Goal: Task Accomplishment & Management: Complete application form

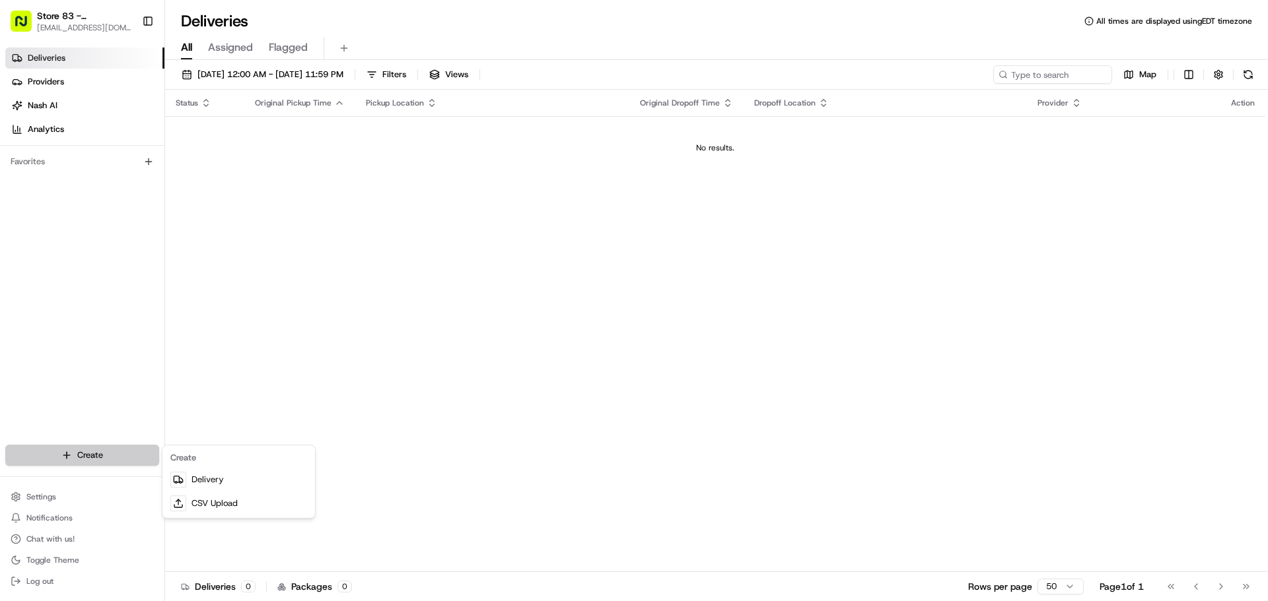
click at [102, 455] on html "Store 83 - [PERSON_NAME] ([GEOGRAPHIC_DATA]) (Just Salad) [EMAIL_ADDRESS][DOMAI…" at bounding box center [634, 300] width 1268 height 601
click at [220, 483] on link "Delivery" at bounding box center [238, 480] width 147 height 24
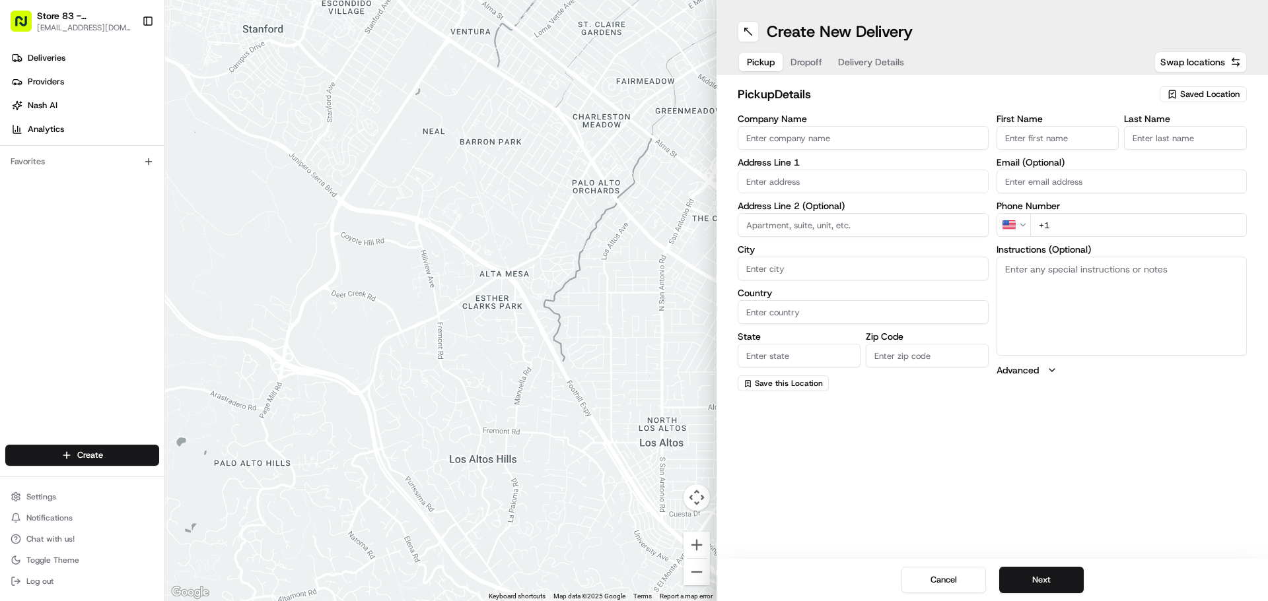
click at [777, 141] on input "Company Name" at bounding box center [862, 138] width 251 height 24
type input "Just Salad Downtown"
type input "[STREET_ADDRESS]"
type input "[GEOGRAPHIC_DATA]"
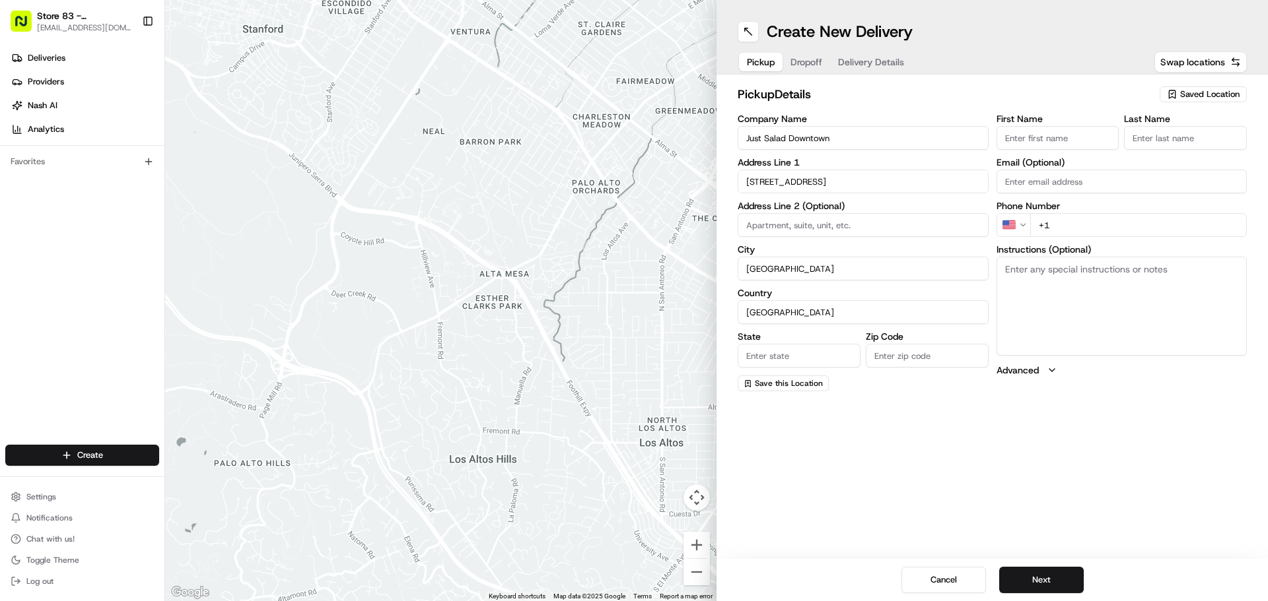
type input "MA"
type input "02110"
type input "Abby"
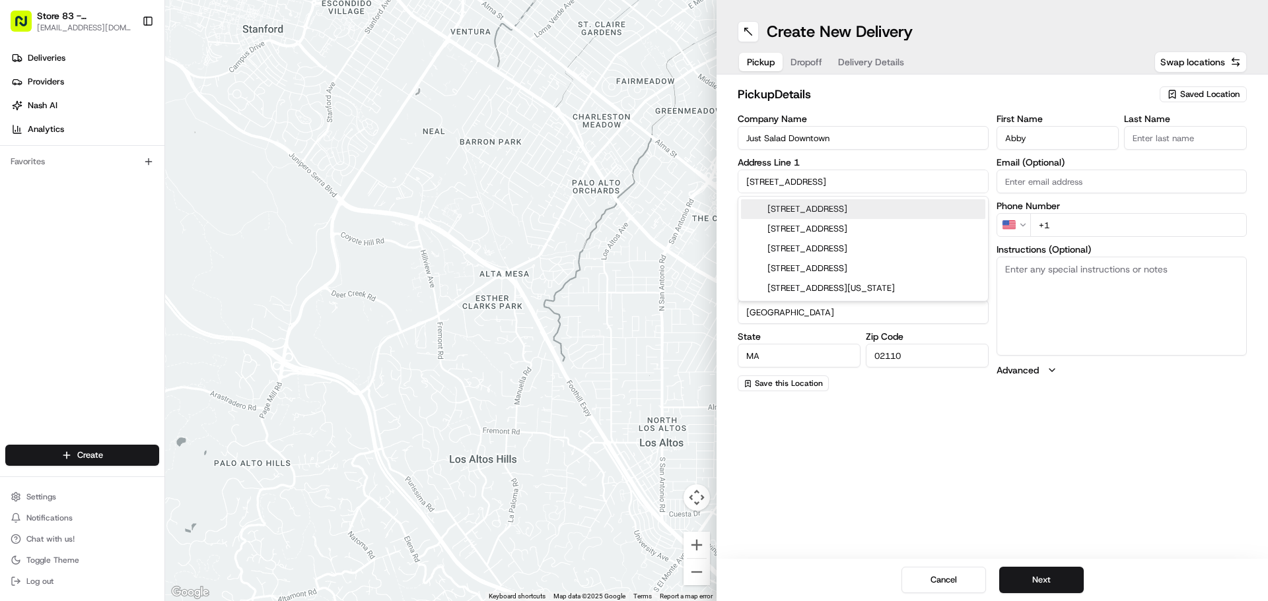
click at [881, 133] on input "Just Salad Downtown" at bounding box center [862, 138] width 251 height 24
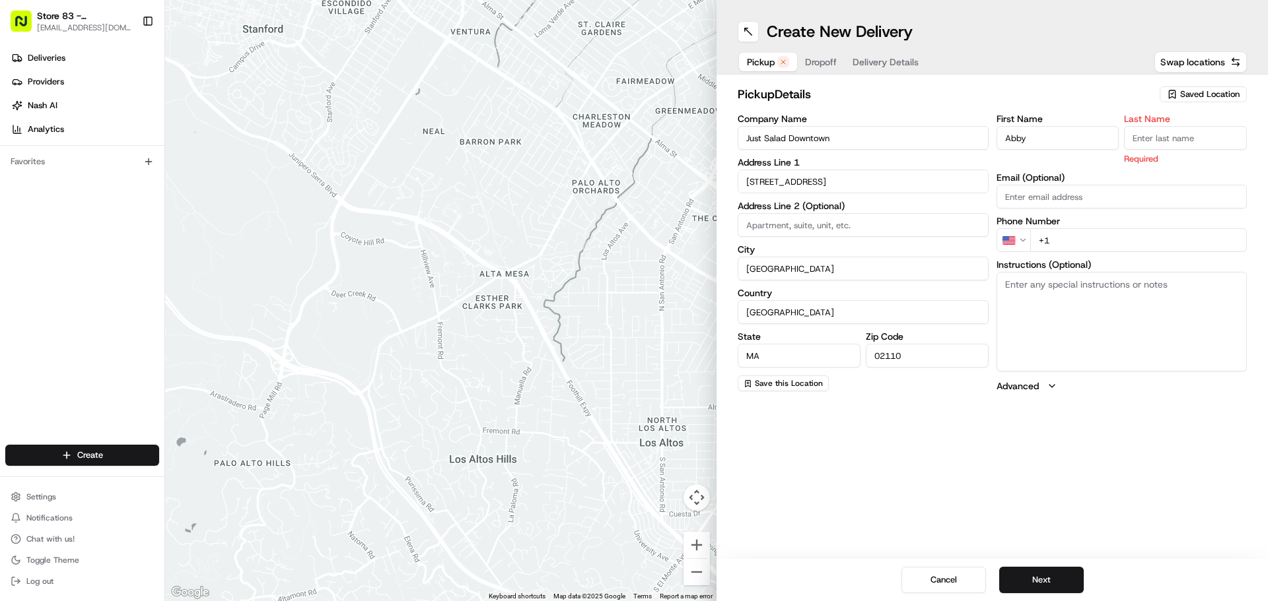
click at [863, 184] on input "[STREET_ADDRESS]" at bounding box center [862, 182] width 251 height 24
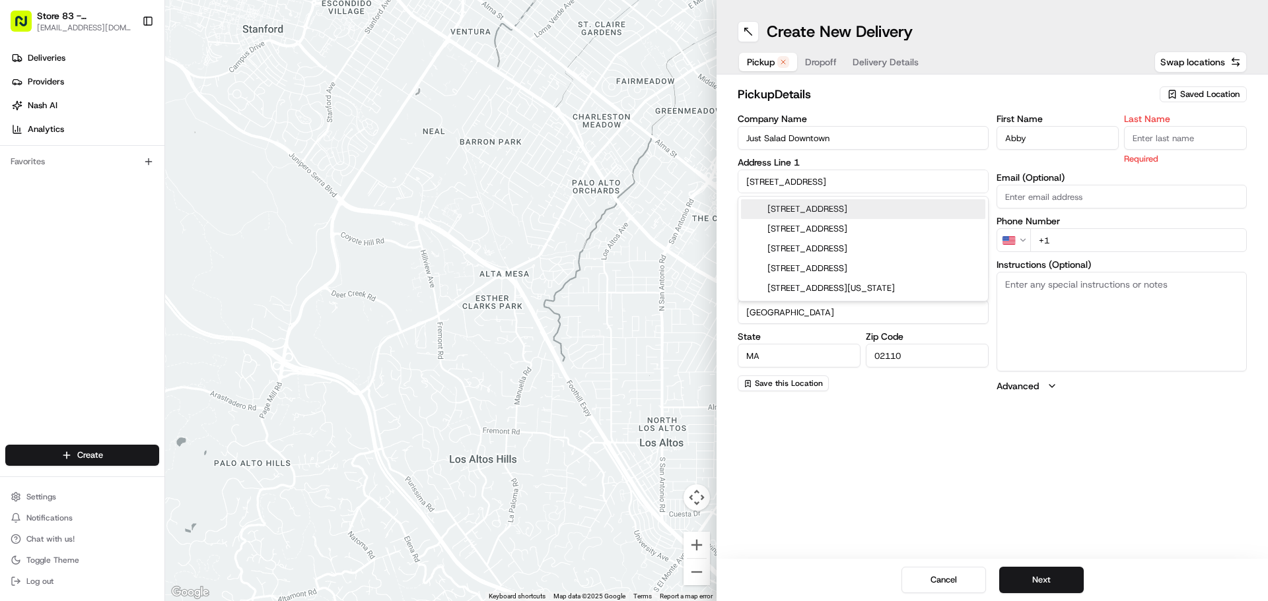
click at [851, 133] on input "Just Salad Downtown" at bounding box center [862, 138] width 251 height 24
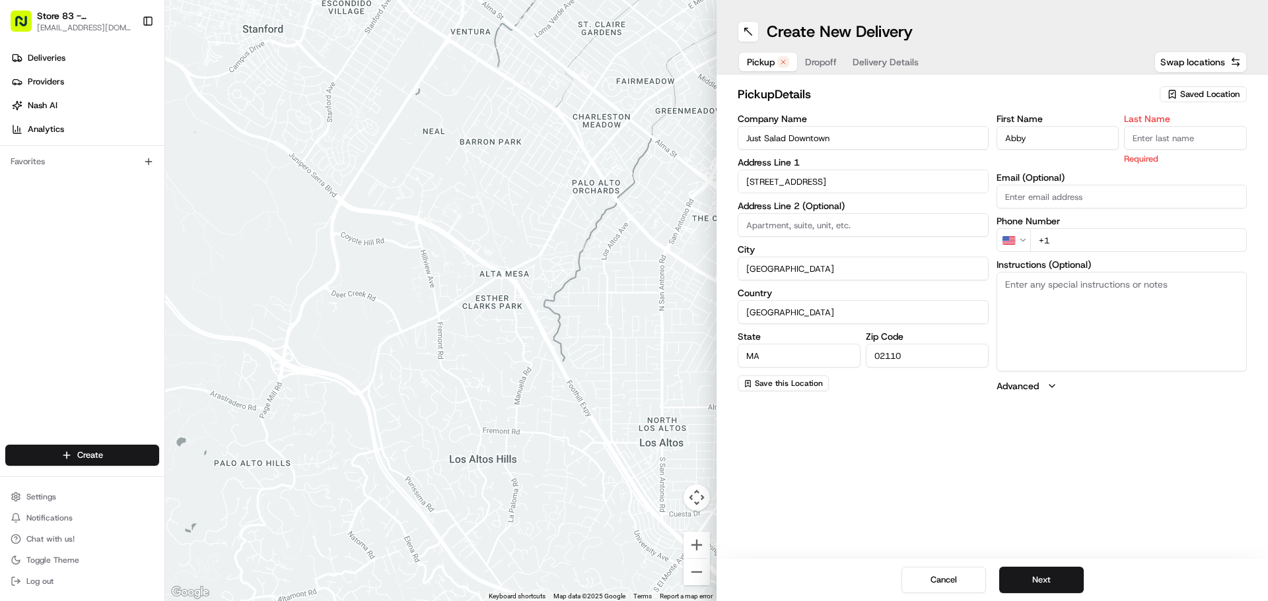
click at [850, 135] on input "Just Salad Downtown" at bounding box center [862, 138] width 251 height 24
type input "J"
click at [850, 135] on input "Company Name" at bounding box center [862, 138] width 251 height 24
type input "JUST SALAD"
type input "TITAN"
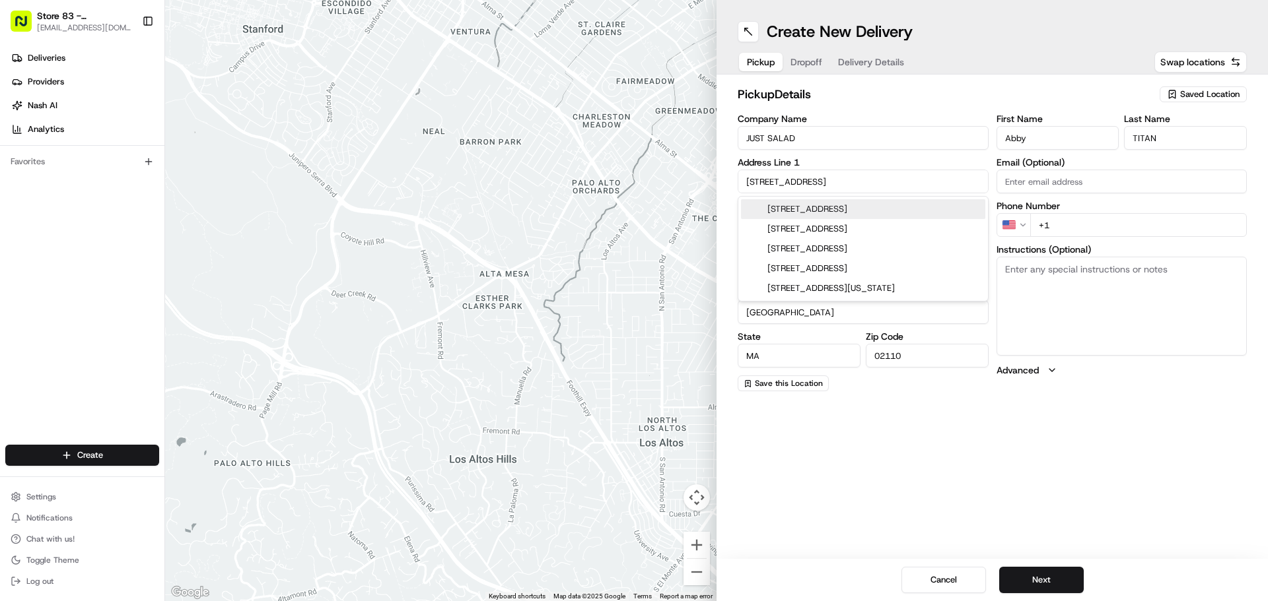
click at [844, 188] on input "[STREET_ADDRESS]" at bounding box center [862, 182] width 251 height 24
drag, startPoint x: 844, startPoint y: 188, endPoint x: 685, endPoint y: 186, distance: 159.8
click at [685, 186] on div "← Move left → Move right ↑ Move up ↓ Move down + Zoom in - Zoom out Home Jump l…" at bounding box center [716, 300] width 1103 height 601
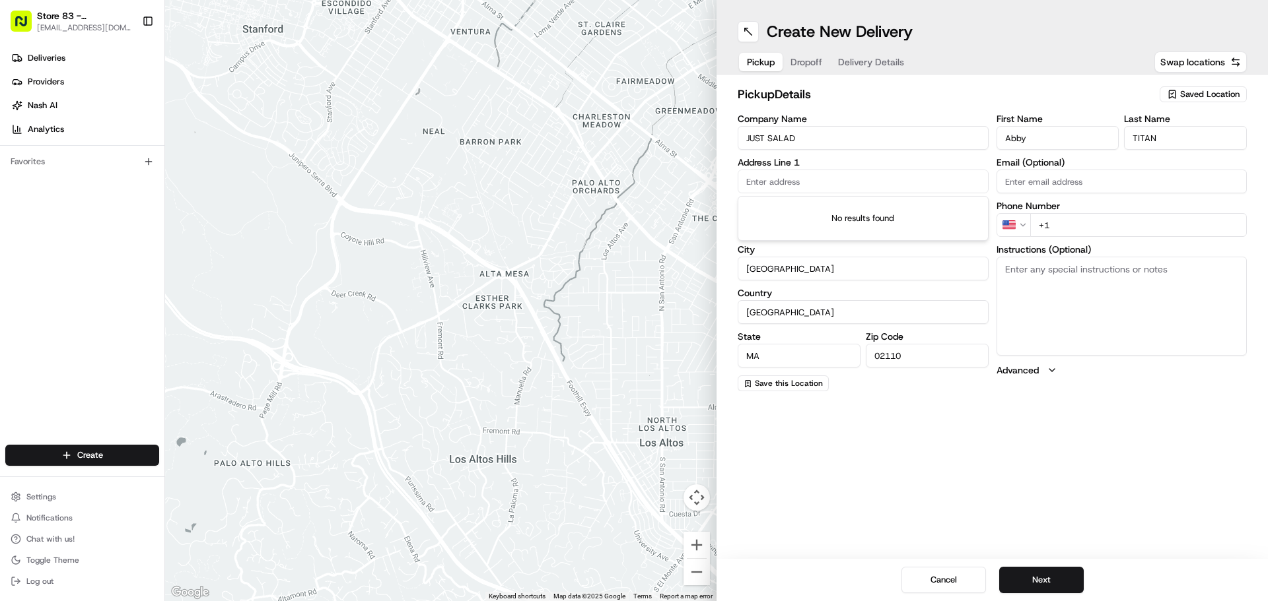
click at [831, 130] on input "JUST SALAD" at bounding box center [862, 138] width 251 height 24
drag, startPoint x: 831, startPoint y: 136, endPoint x: 698, endPoint y: 137, distance: 133.4
click at [698, 137] on div "← Move left → Move right ↑ Move up ↓ Move down + Zoom in - Zoom out Home Jump l…" at bounding box center [716, 300] width 1103 height 601
click at [782, 142] on input "Company Name" at bounding box center [862, 138] width 251 height 24
click at [773, 140] on input "ti" at bounding box center [862, 138] width 251 height 24
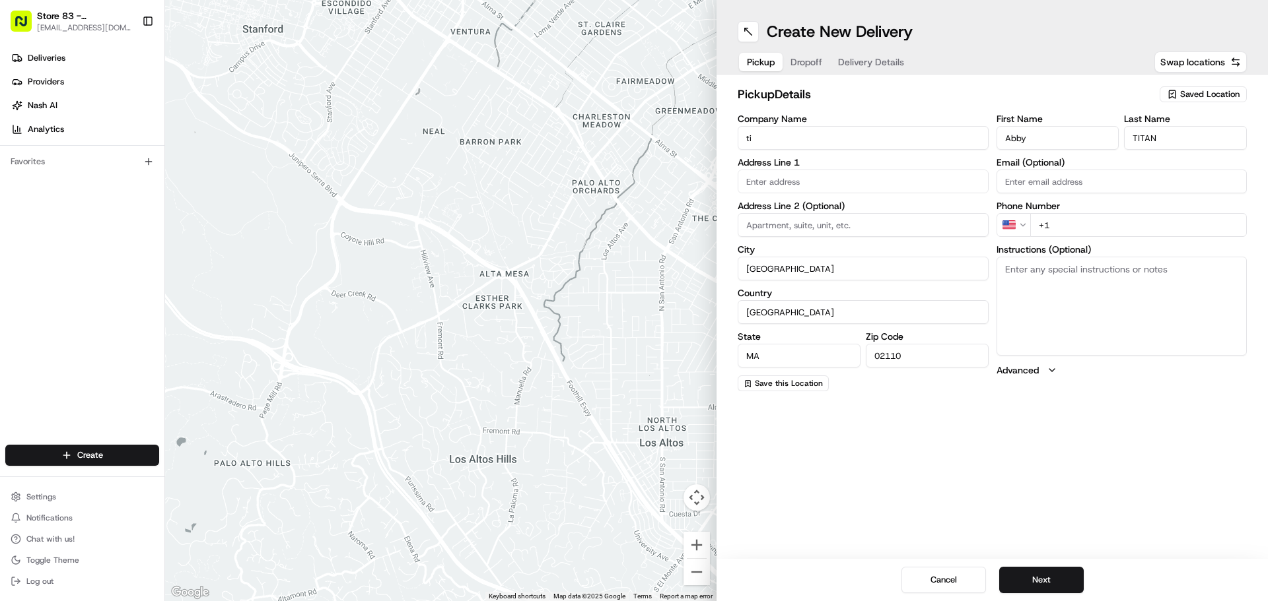
click at [782, 135] on input "ti" at bounding box center [862, 138] width 251 height 24
type input "t"
click at [777, 143] on input "Company Name" at bounding box center [862, 138] width 251 height 24
click at [793, 141] on input "Company Name" at bounding box center [862, 138] width 251 height 24
type input "JUST SALAD"
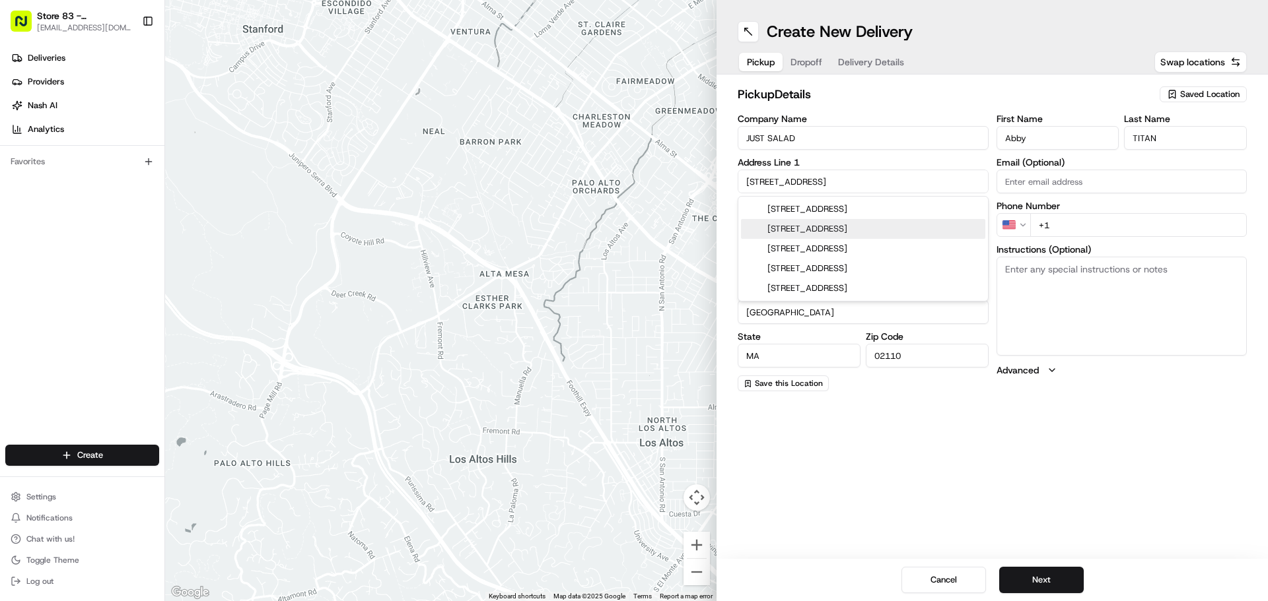
click at [903, 230] on div "[STREET_ADDRESS]" at bounding box center [863, 229] width 244 height 20
type input "[STREET_ADDRESS]"
type input "02210"
type input "[STREET_ADDRESS]"
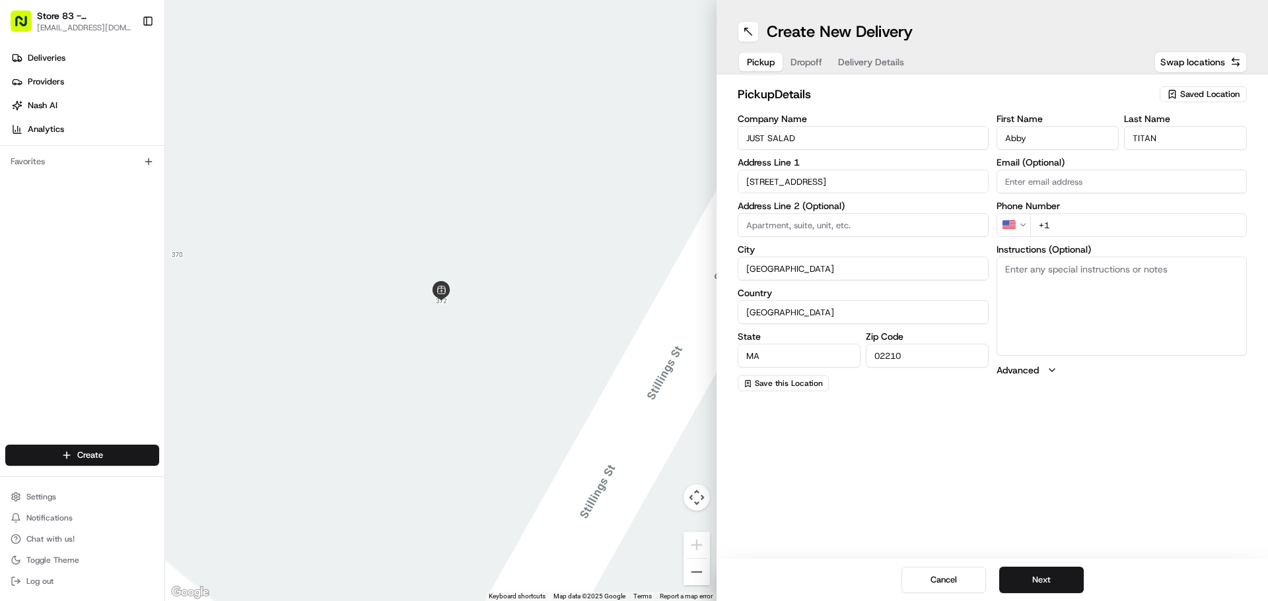
click at [1076, 222] on input "+1" at bounding box center [1138, 225] width 217 height 24
type input "[PHONE_NUMBER]"
click at [848, 185] on input "[STREET_ADDRESS]" at bounding box center [862, 182] width 251 height 24
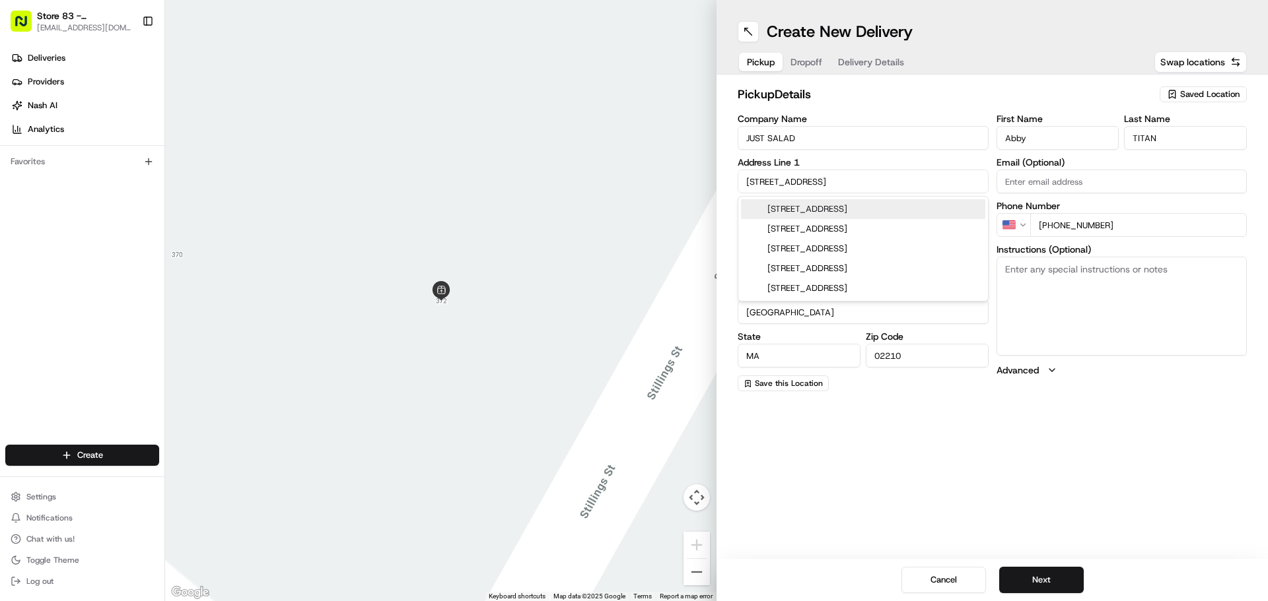
click at [908, 188] on input "[STREET_ADDRESS]" at bounding box center [862, 182] width 251 height 24
click at [868, 189] on input "[STREET_ADDRESS]" at bounding box center [862, 182] width 251 height 24
click at [861, 138] on input "JUST SALAD" at bounding box center [862, 138] width 251 height 24
click at [965, 176] on input "[STREET_ADDRESS]" at bounding box center [862, 182] width 251 height 24
click at [615, 172] on div at bounding box center [440, 300] width 551 height 601
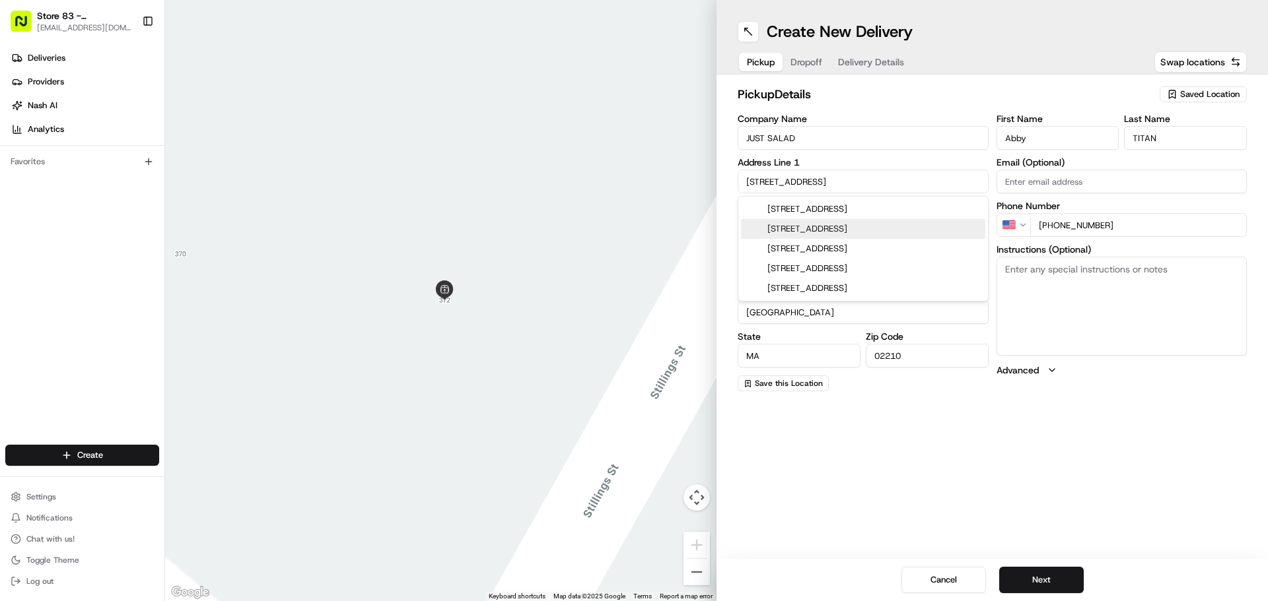
click at [835, 188] on input "[STREET_ADDRESS]" at bounding box center [862, 182] width 251 height 24
click at [893, 229] on div "[STREET_ADDRESS]" at bounding box center [863, 229] width 244 height 20
click at [864, 170] on input "[STREET_ADDRESS]" at bounding box center [862, 182] width 251 height 24
click at [902, 230] on div "[STREET_ADDRESS]" at bounding box center [863, 229] width 244 height 20
type input "[STREET_ADDRESS]"
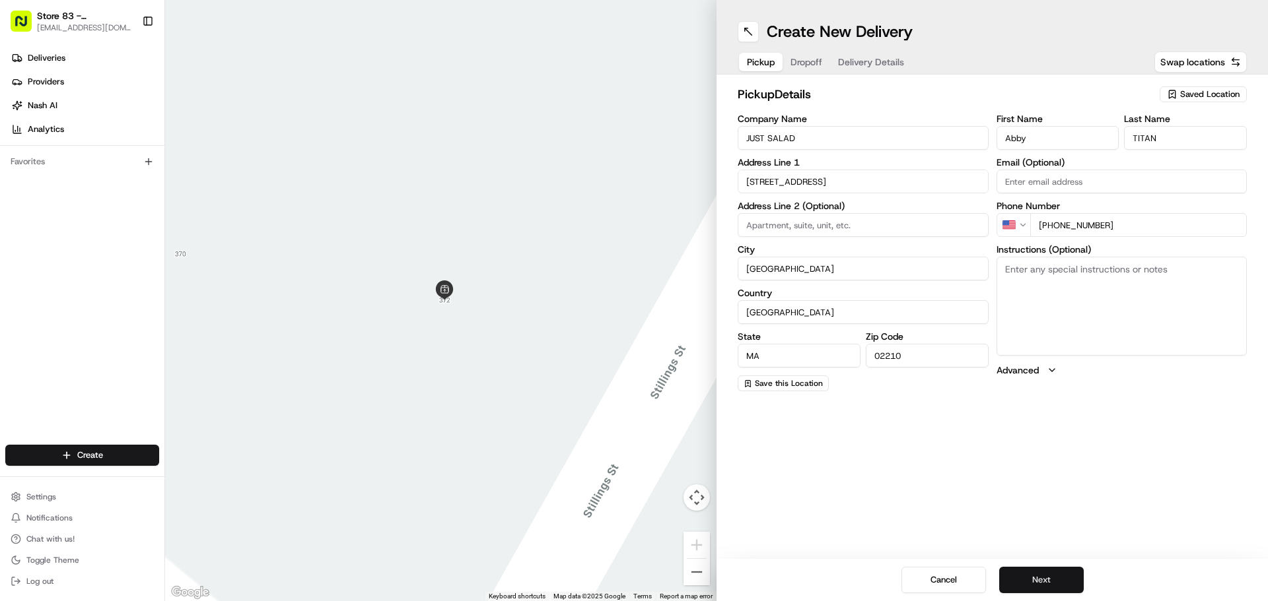
click at [1043, 576] on button "Next" at bounding box center [1041, 580] width 85 height 26
click at [785, 141] on input "Company Name" at bounding box center [862, 138] width 251 height 24
type input "Just Salad"
type input "[STREET_ADDRESS]"
type input "[PERSON_NAME]"
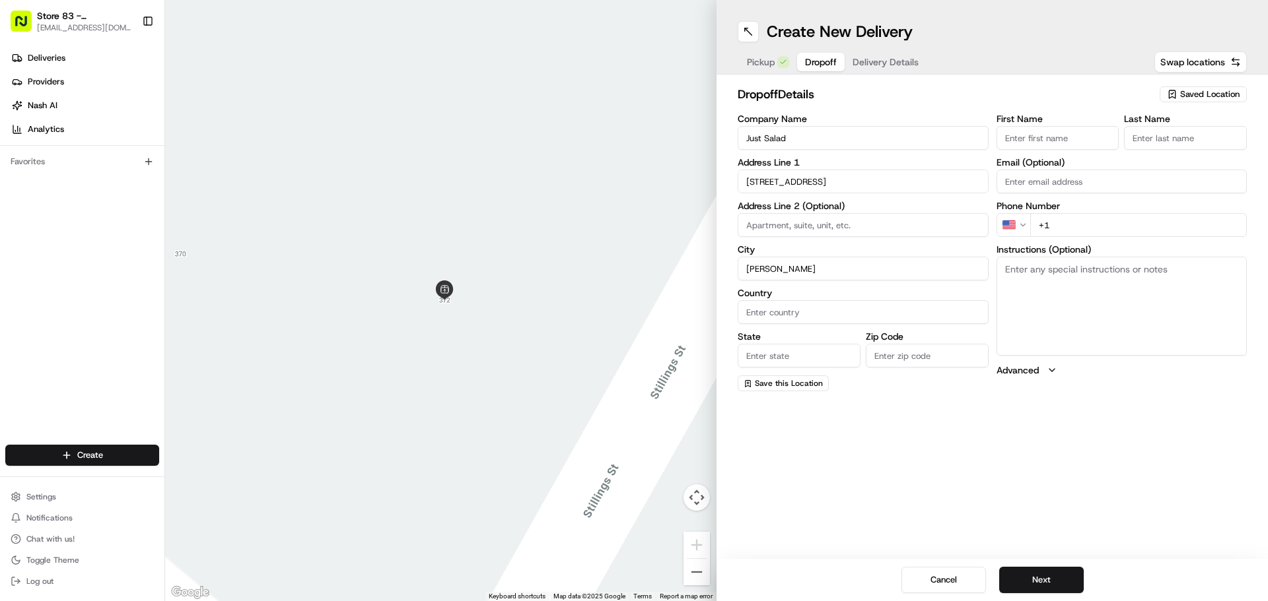
type input "[GEOGRAPHIC_DATA]"
type input "MA"
type input "02494"
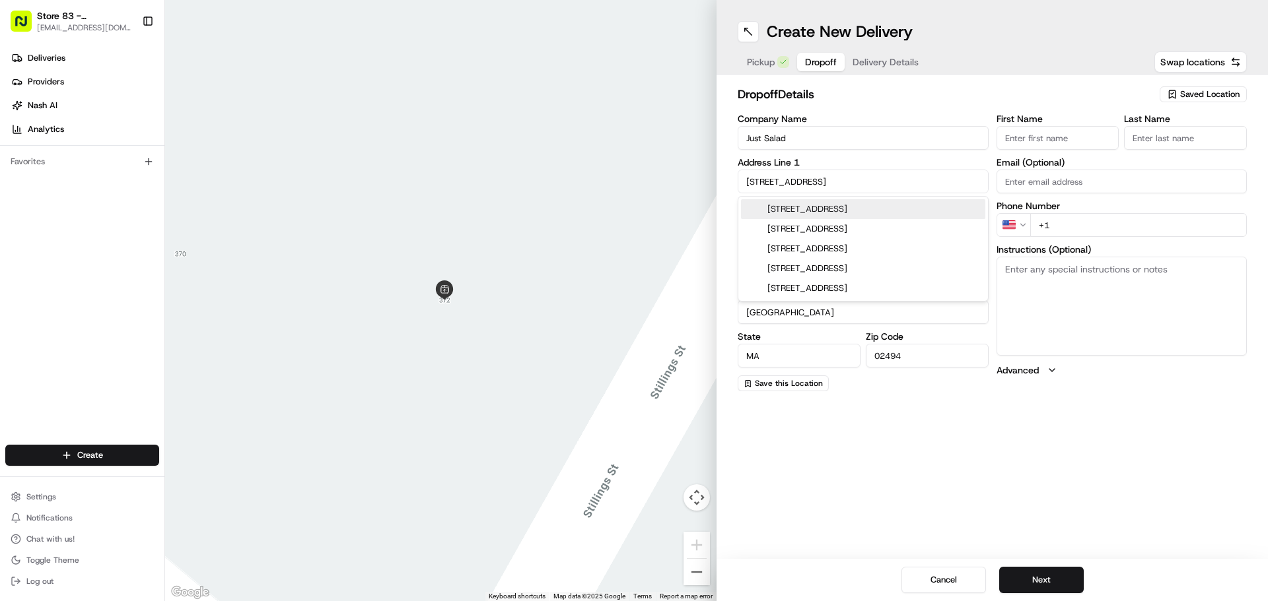
click at [1076, 229] on input "+1" at bounding box center [1138, 225] width 217 height 24
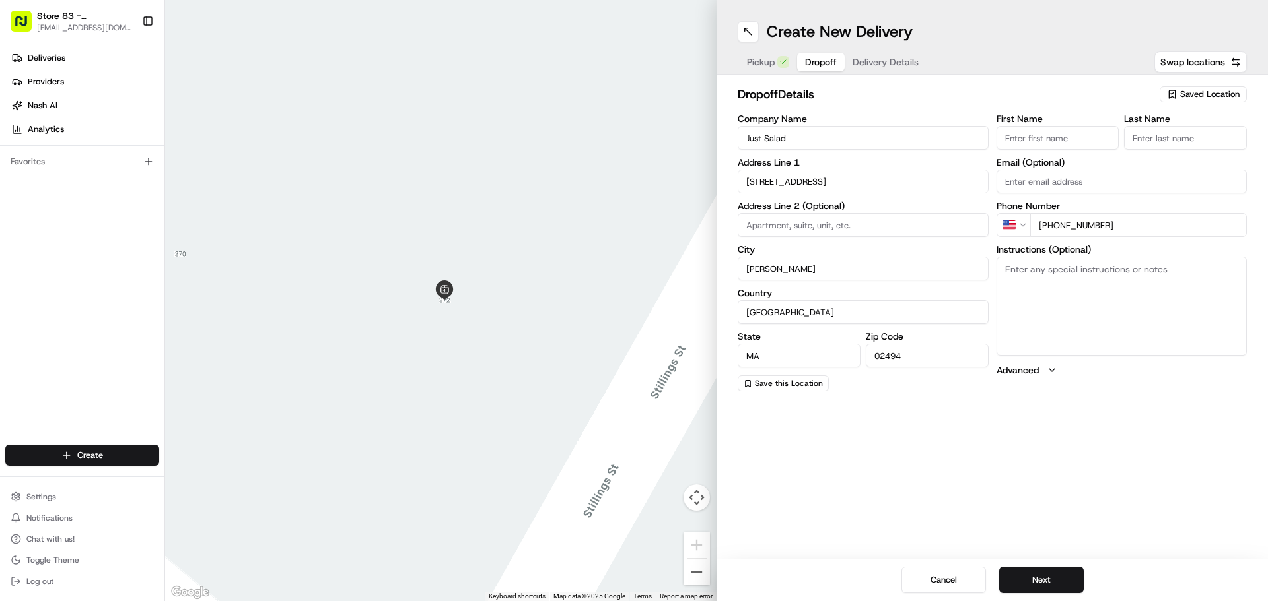
type input "[PHONE_NUMBER]"
click at [1041, 142] on input "First Name" at bounding box center [1057, 138] width 123 height 24
click at [846, 180] on input "[STREET_ADDRESS]" at bounding box center [862, 182] width 251 height 24
click at [854, 213] on div "[STREET_ADDRESS]" at bounding box center [863, 209] width 244 height 20
type input "[STREET_ADDRESS]"
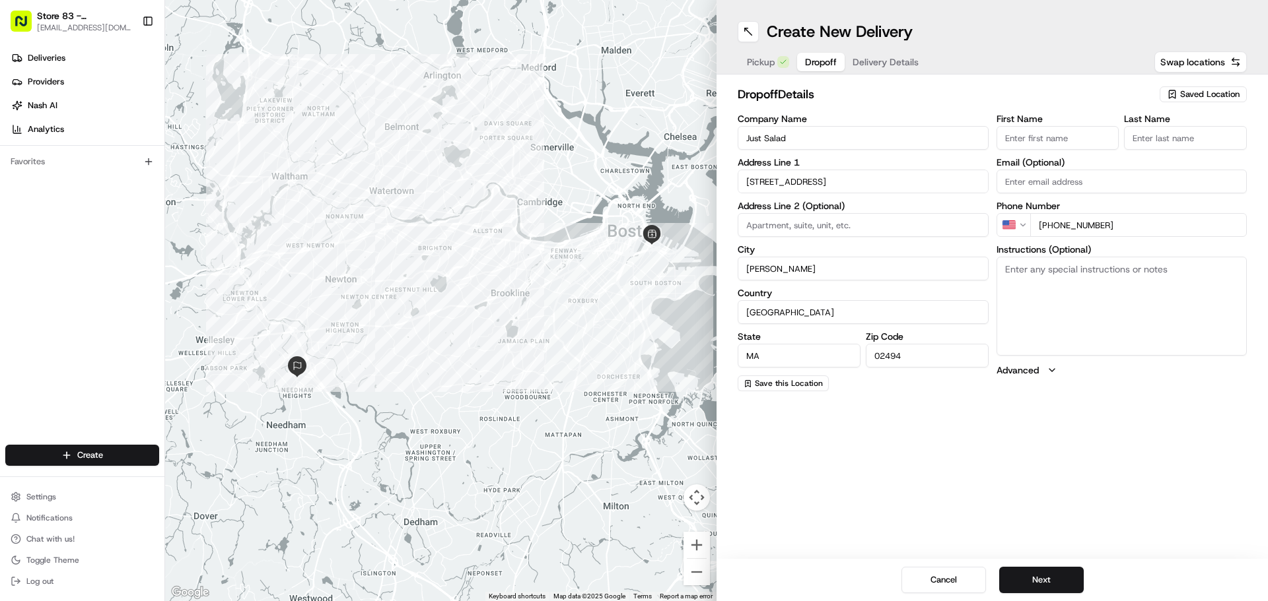
click at [1091, 141] on input "First Name" at bounding box center [1057, 138] width 123 height 24
click at [1032, 141] on input "First Name" at bounding box center [1057, 138] width 123 height 24
type input "[PERSON_NAME]"
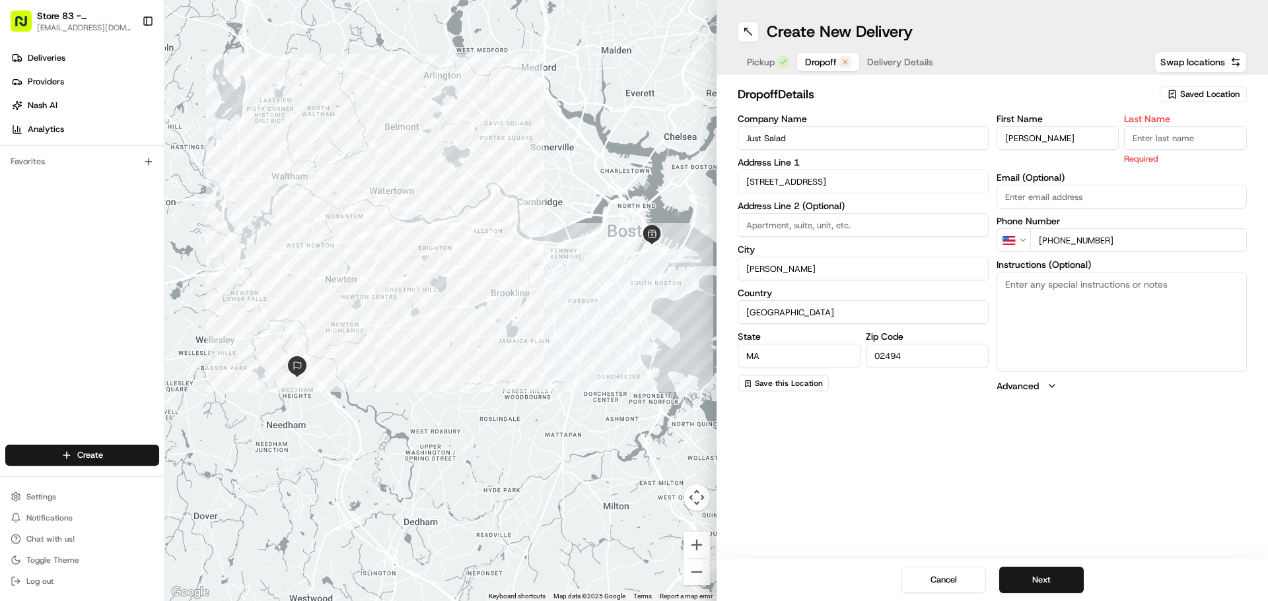
click at [1164, 136] on input "Last Name" at bounding box center [1185, 138] width 123 height 24
type input "q"
type input "Q"
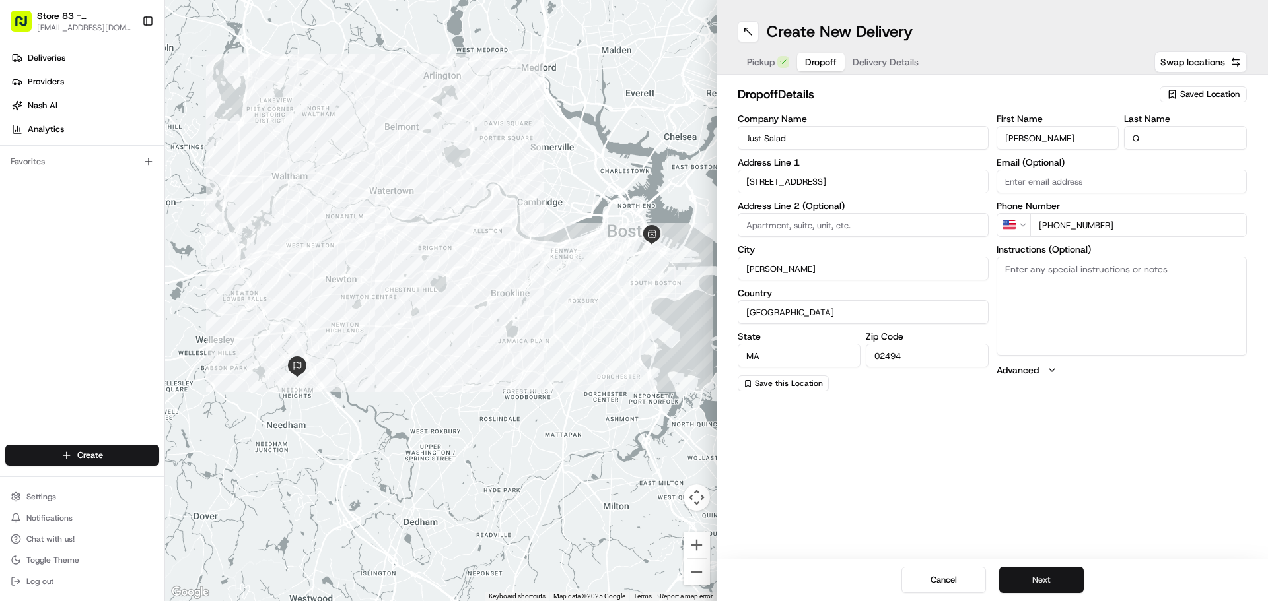
click at [1056, 587] on button "Next" at bounding box center [1041, 580] width 85 height 26
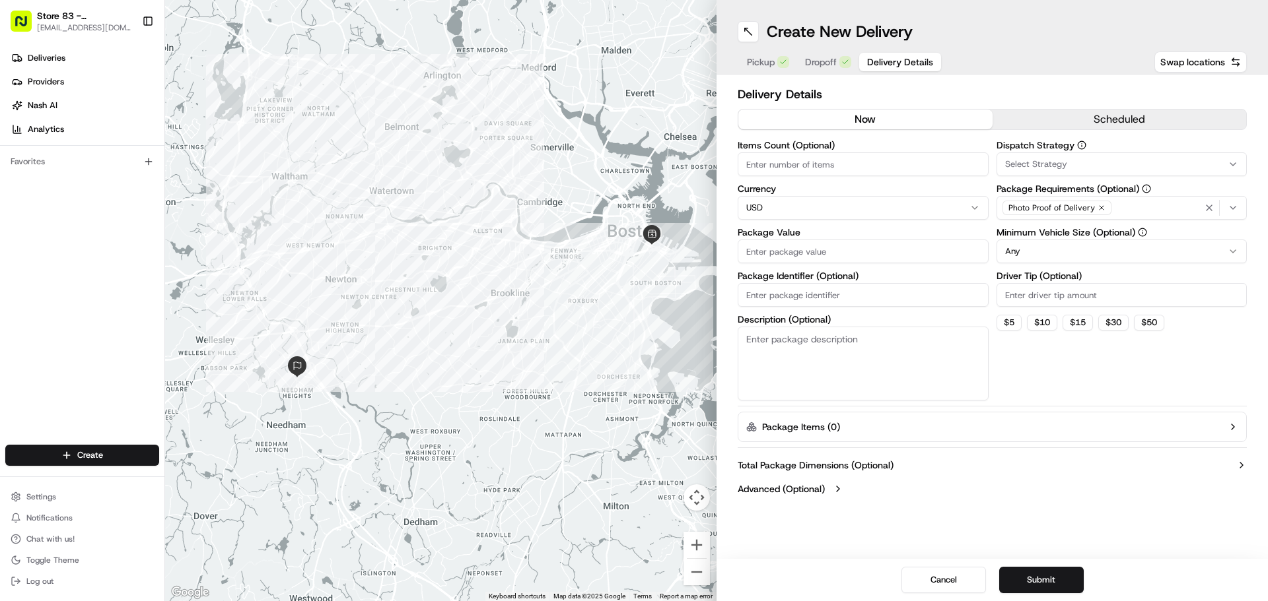
click at [823, 256] on input "Package Value" at bounding box center [862, 252] width 251 height 24
type input "100"
click at [1004, 325] on button "$ 5" at bounding box center [1008, 323] width 25 height 16
type input "5"
click at [1032, 583] on button "Submit" at bounding box center [1041, 580] width 85 height 26
